Goal: Task Accomplishment & Management: Manage account settings

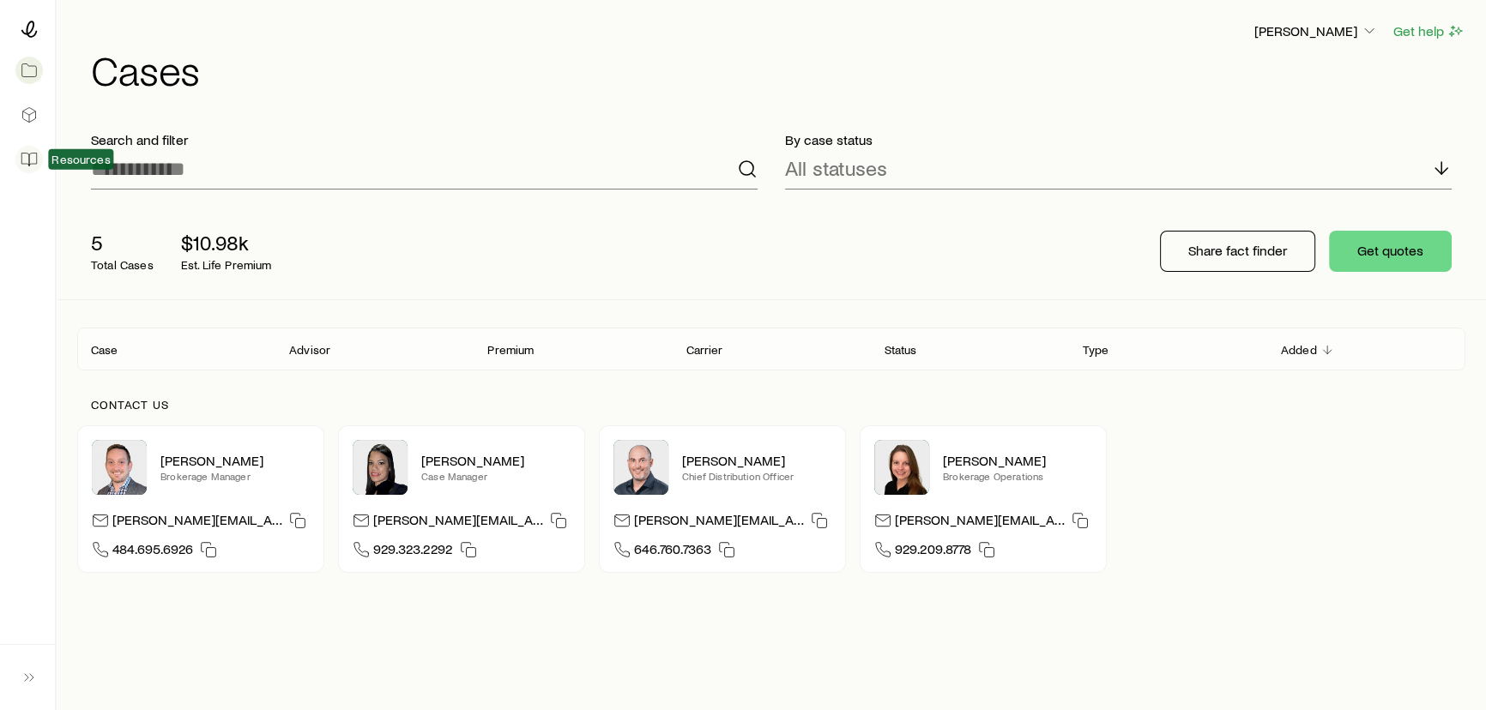
click at [26, 159] on icon at bounding box center [29, 159] width 17 height 17
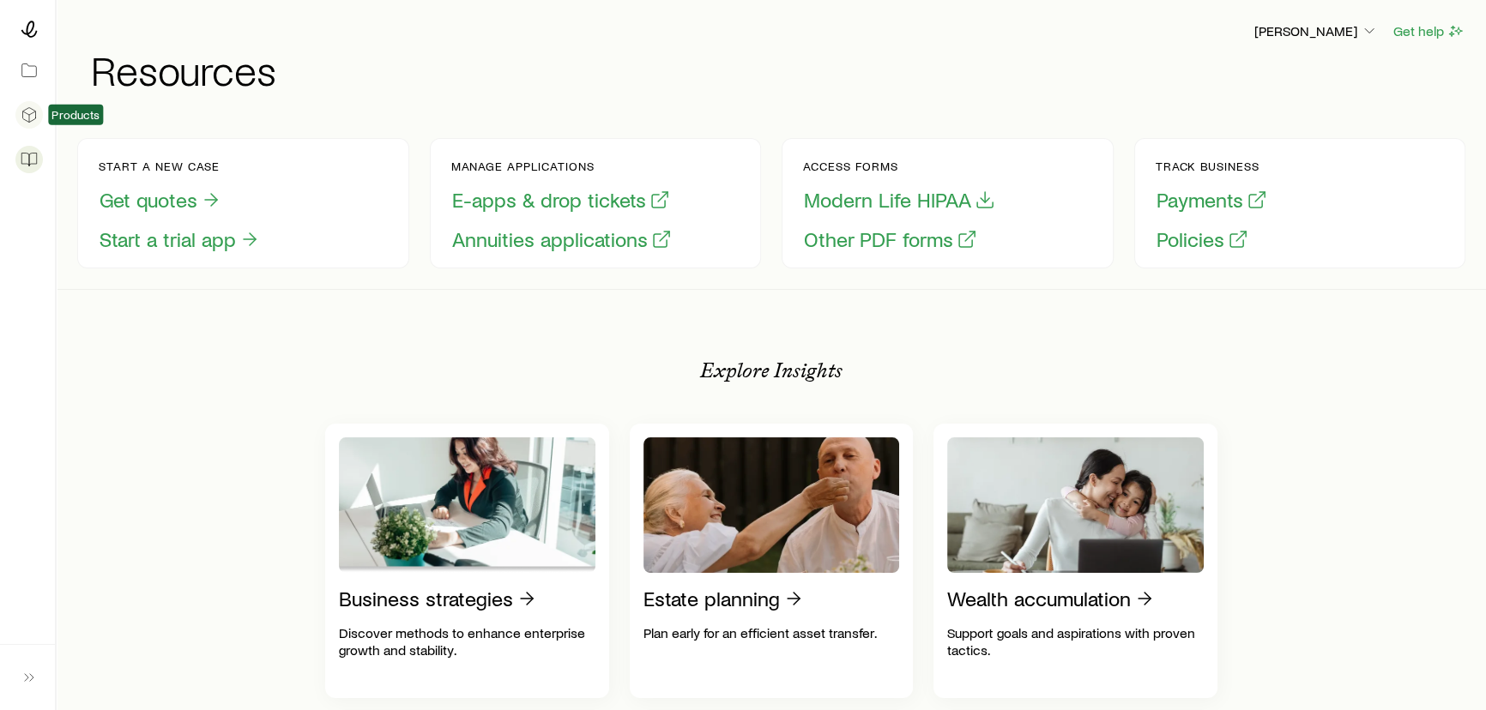
click at [31, 125] on link at bounding box center [27, 115] width 27 height 38
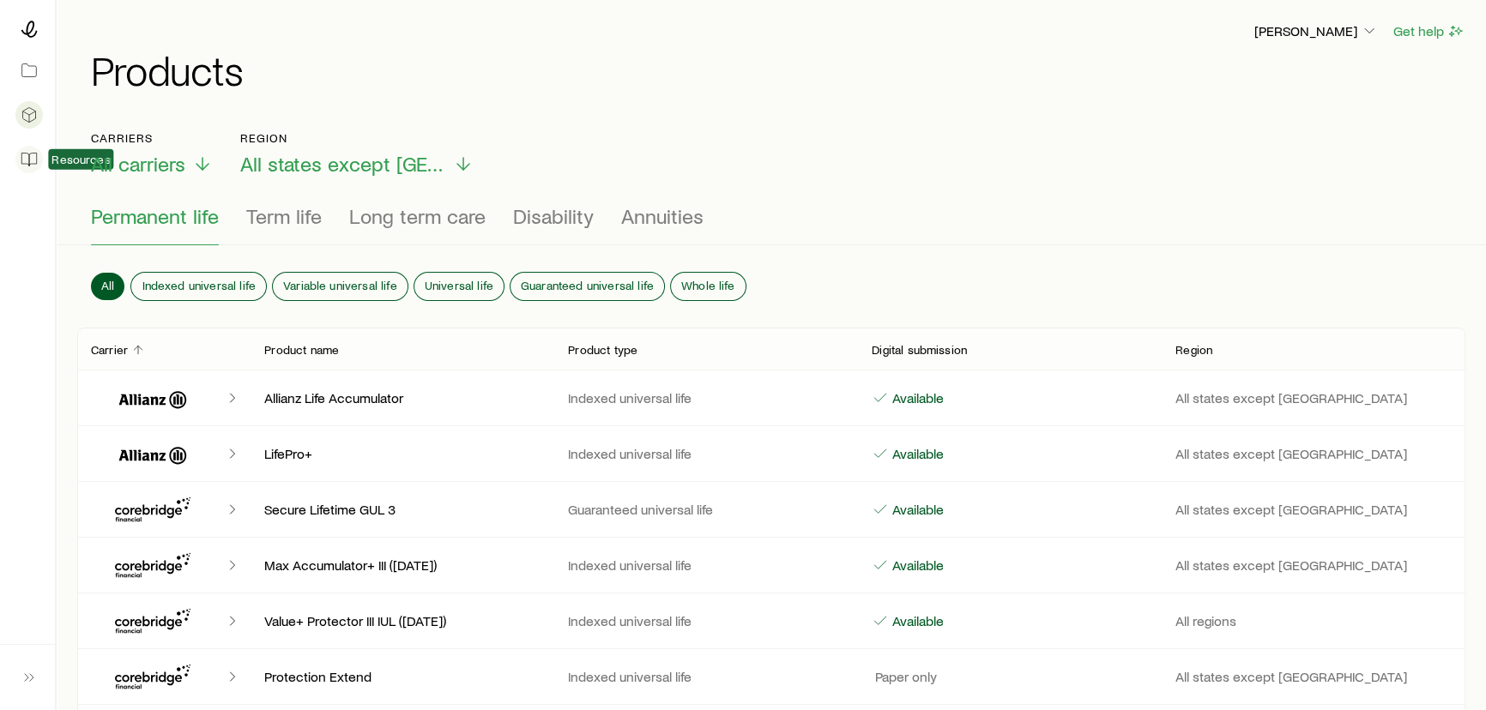
click at [38, 160] on link at bounding box center [27, 160] width 27 height 38
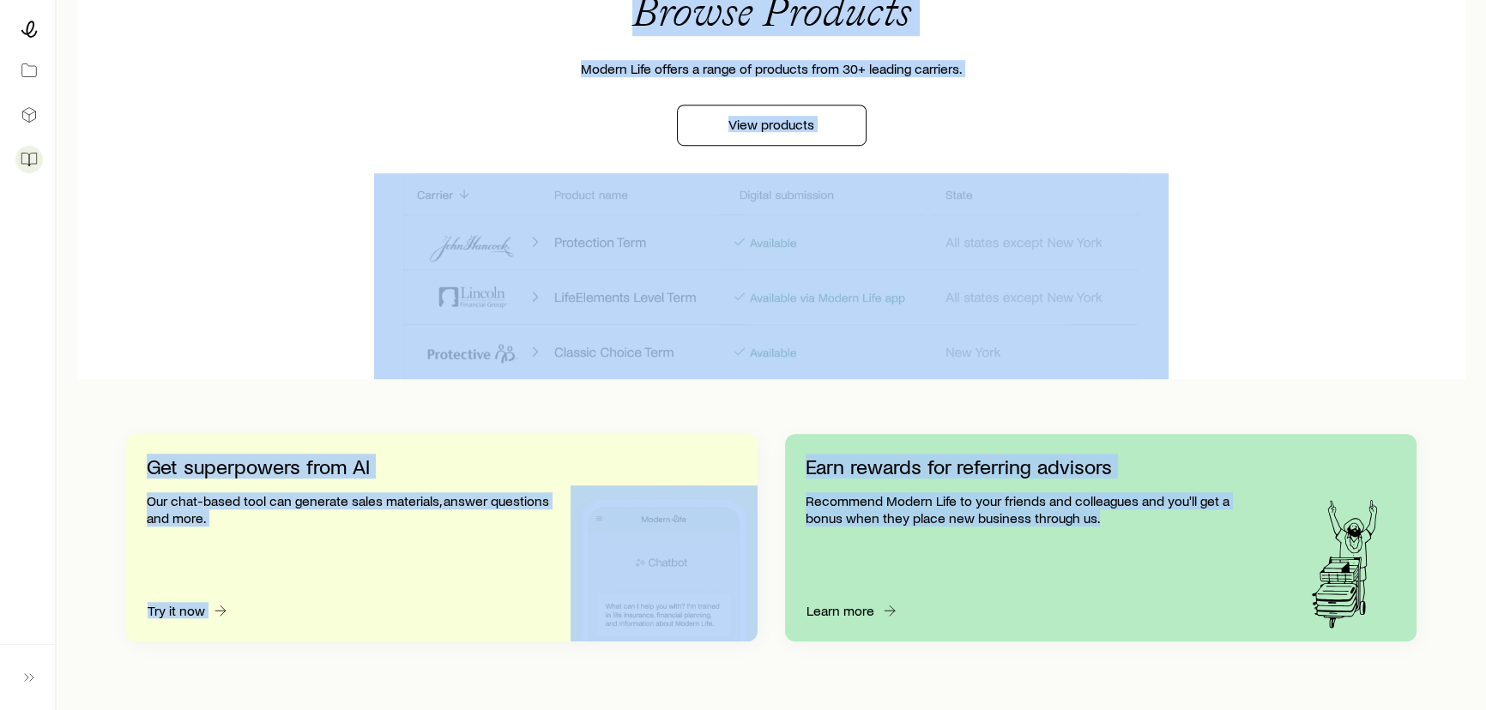
scroll to position [1616, 0]
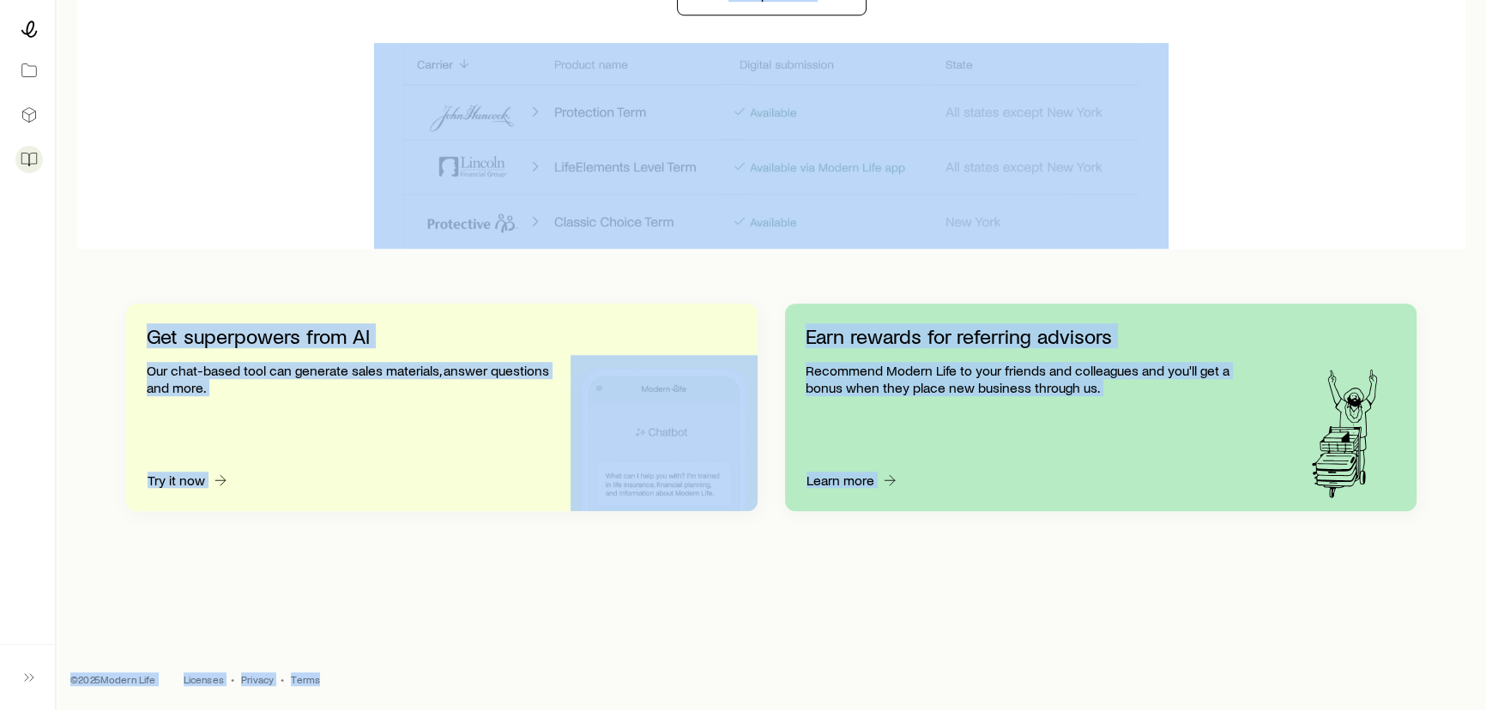
drag, startPoint x: 97, startPoint y: 36, endPoint x: 390, endPoint y: 690, distance: 716.5
click at [390, 690] on footer "© 2025 Modern Life Licenses • Privacy • Terms" at bounding box center [771, 680] width 1429 height 62
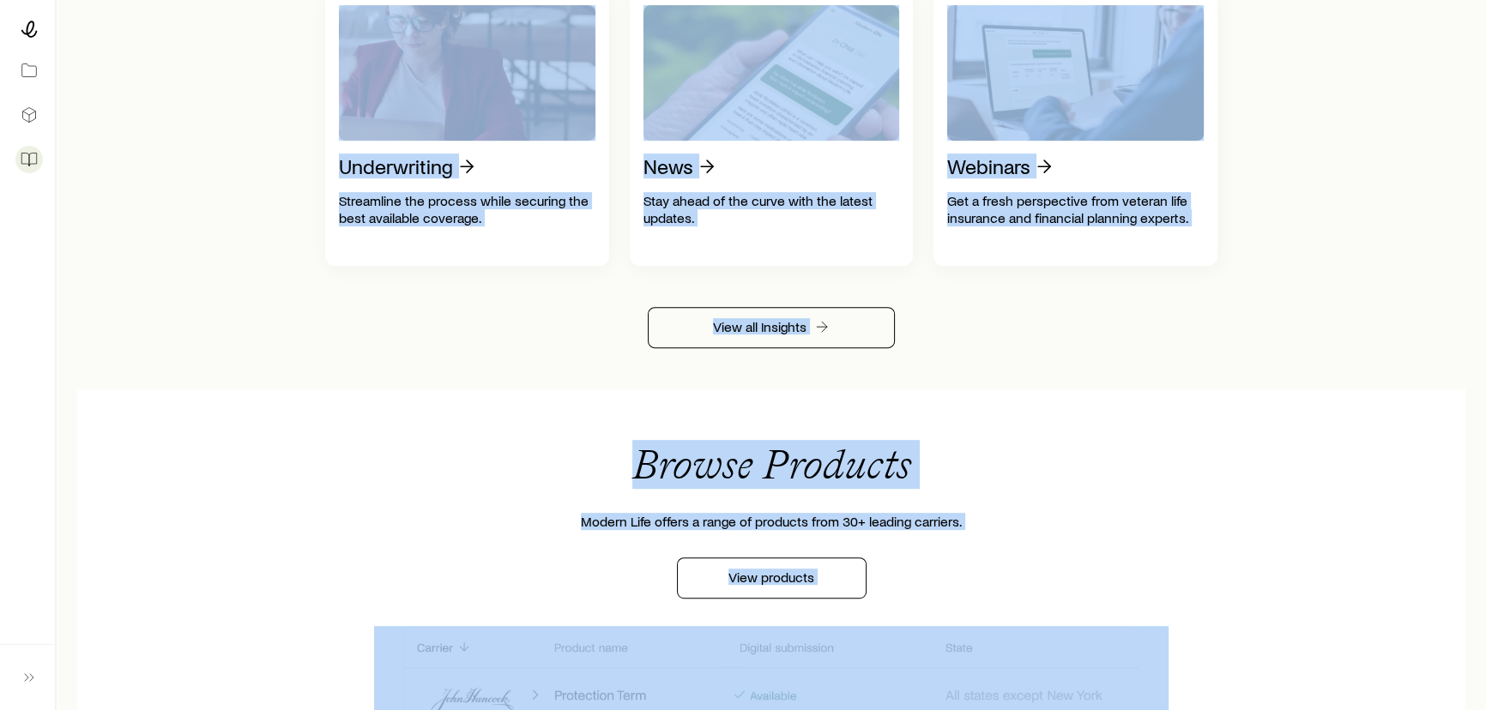
scroll to position [0, 0]
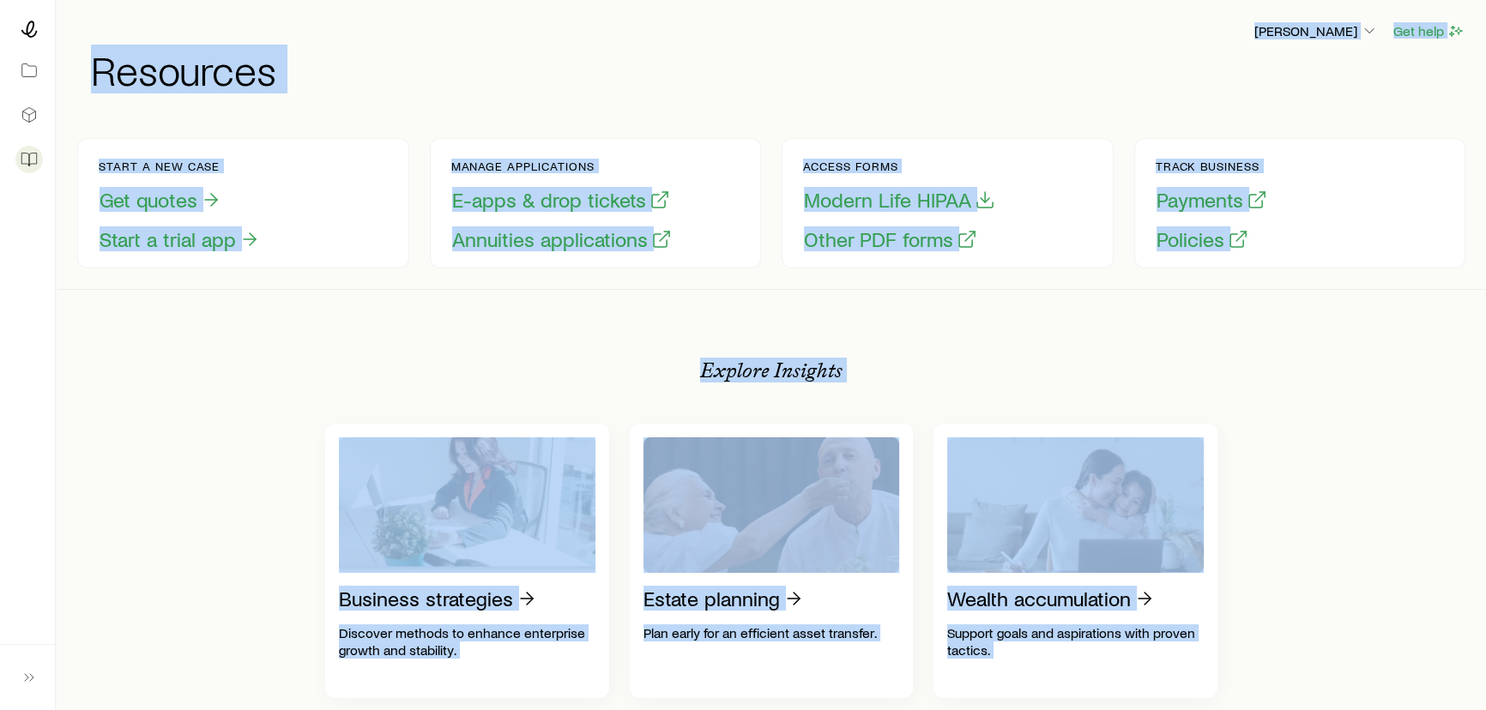
drag, startPoint x: 390, startPoint y: 690, endPoint x: 92, endPoint y: 9, distance: 743.7
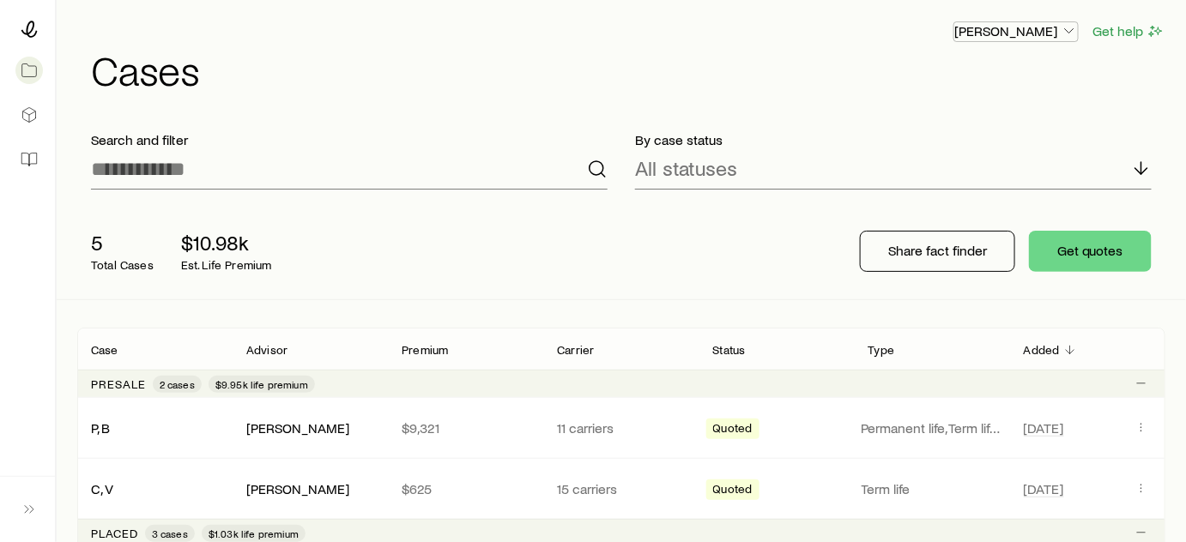
click at [1038, 27] on p "[PERSON_NAME]" at bounding box center [1016, 30] width 124 height 17
click at [956, 202] on span "Sign out" at bounding box center [934, 206] width 47 height 17
